Goal: Transaction & Acquisition: Purchase product/service

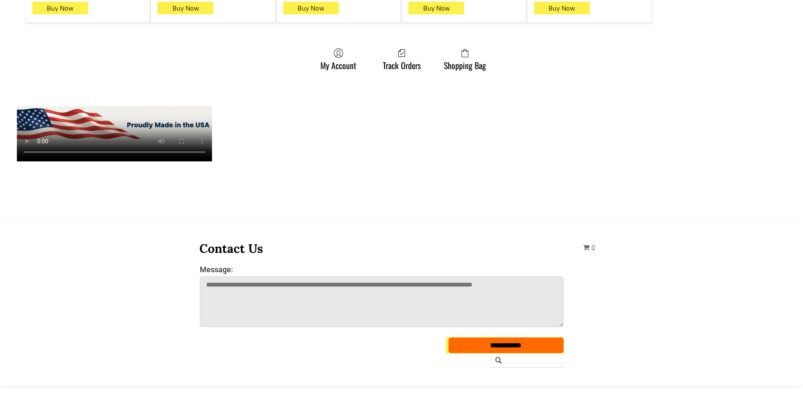
scroll to position [716, 0]
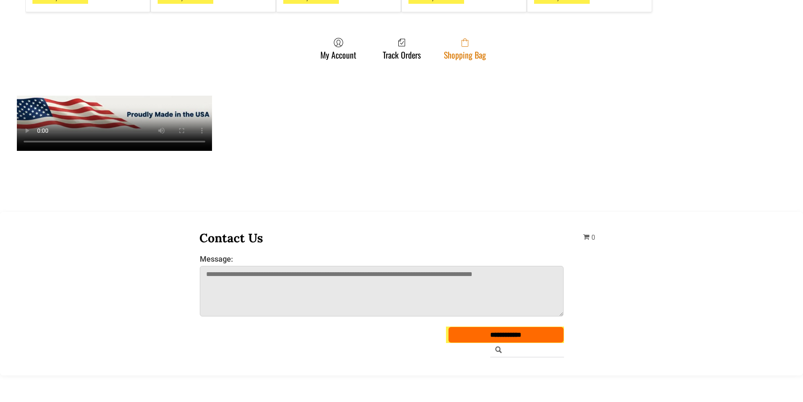
click at [456, 37] on span at bounding box center [465, 42] width 42 height 10
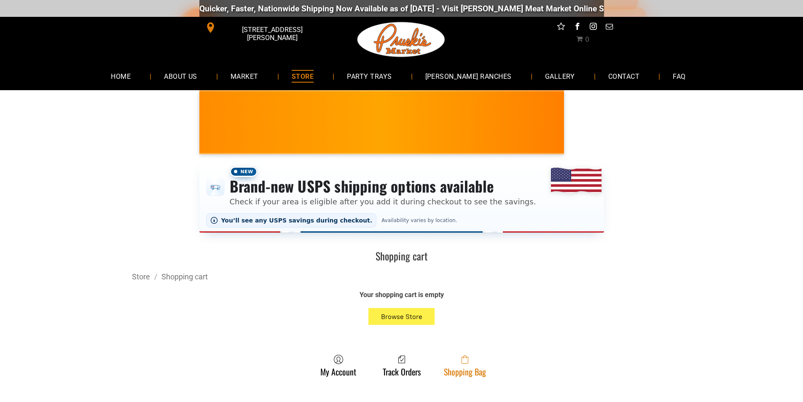
click at [484, 372] on link "Shopping Bag" at bounding box center [464, 365] width 51 height 22
click at [467, 367] on link "Shopping Bag" at bounding box center [464, 365] width 51 height 22
click at [459, 372] on link "Shopping Bag" at bounding box center [464, 365] width 51 height 22
